Goal: Information Seeking & Learning: Understand process/instructions

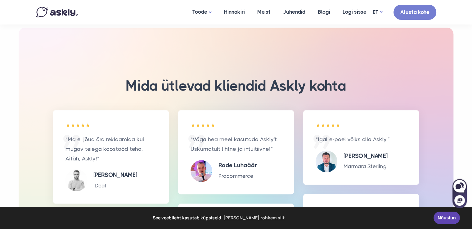
scroll to position [620, 0]
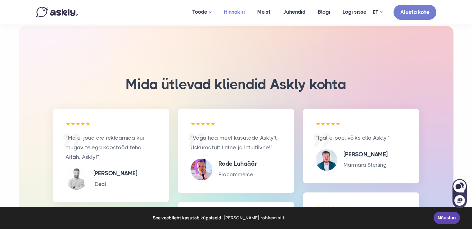
click at [232, 11] on link "Hinnakiri" at bounding box center [233, 12] width 33 height 24
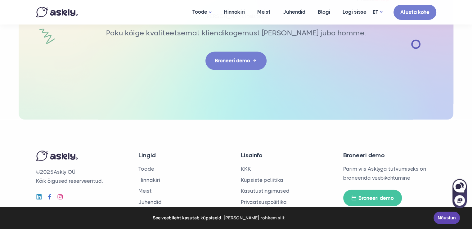
scroll to position [1101, 0]
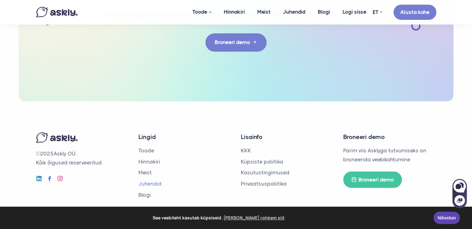
click at [152, 183] on link "Juhendid" at bounding box center [149, 183] width 23 height 6
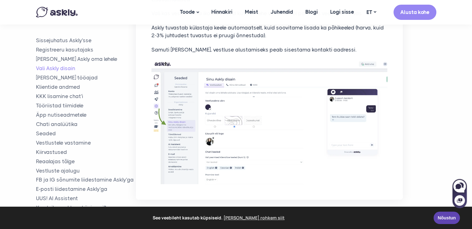
scroll to position [806, 0]
click at [49, 160] on link "Reaalajas tõlge" at bounding box center [86, 161] width 100 height 7
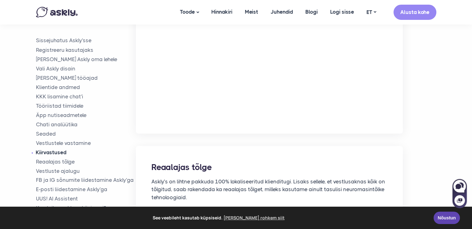
click at [48, 150] on link "Kiirvastused" at bounding box center [86, 152] width 100 height 7
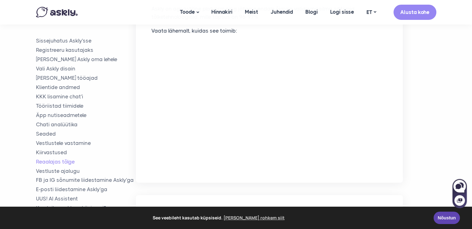
scroll to position [3759, 0]
